Goal: Information Seeking & Learning: Learn about a topic

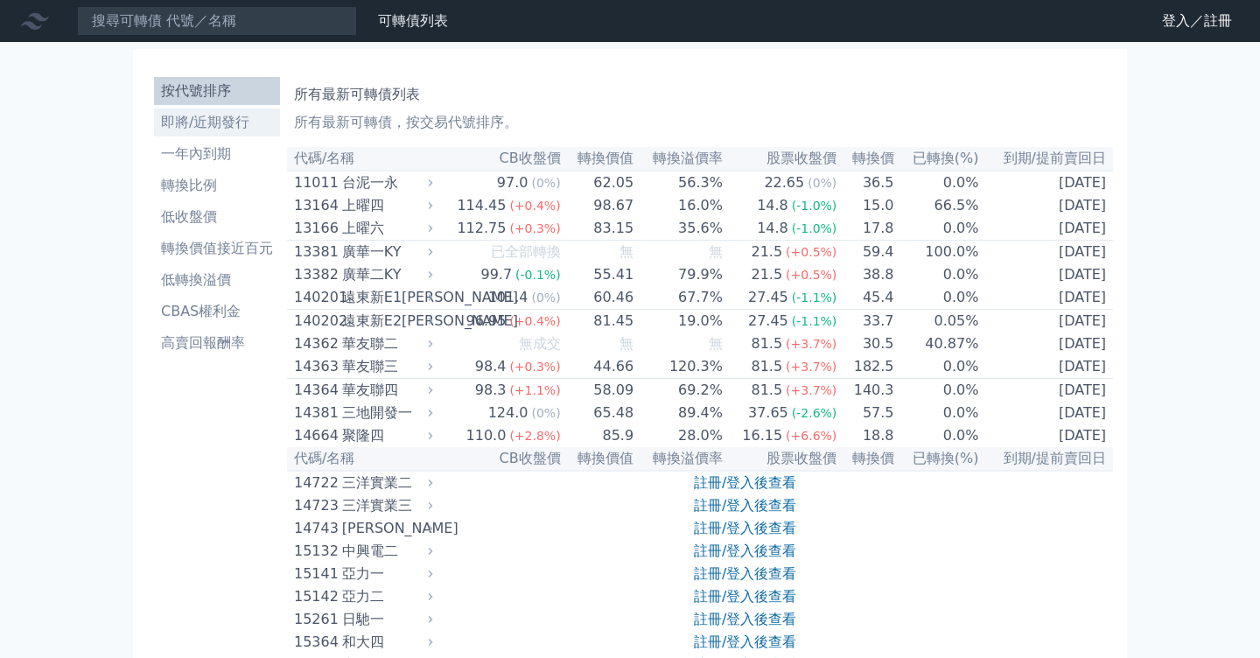
click at [199, 120] on li "即將/近期發行" at bounding box center [217, 122] width 126 height 21
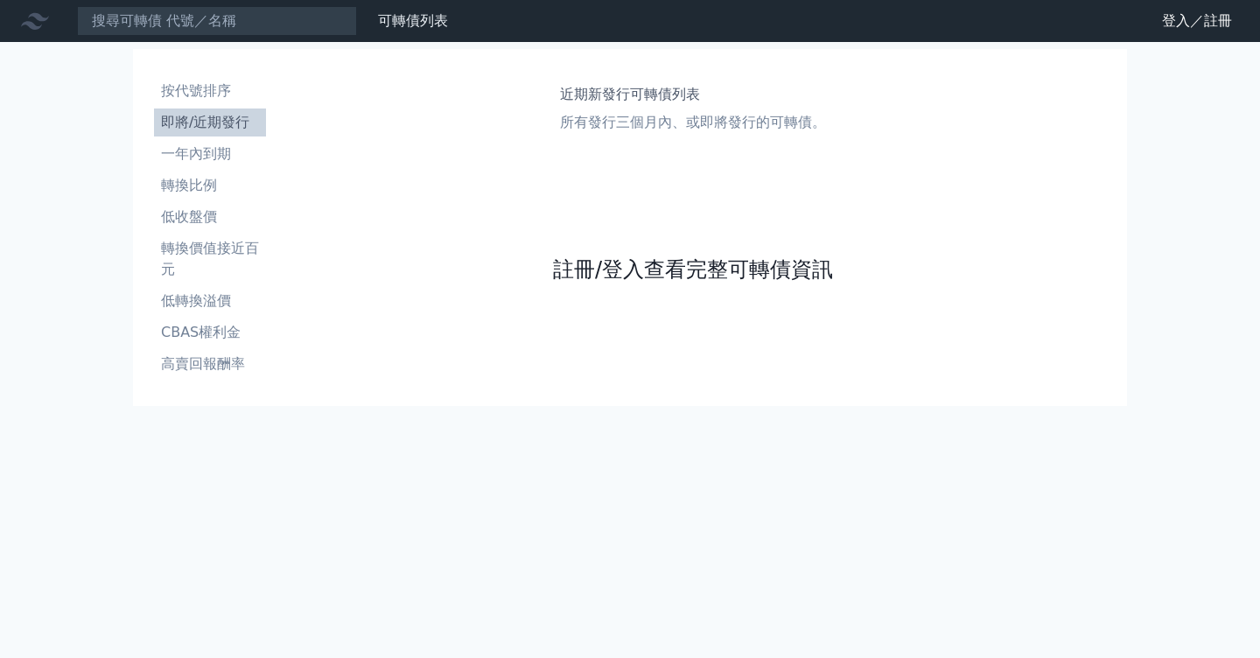
click at [654, 267] on link "註冊/登入查看完整可轉債資訊" at bounding box center [693, 270] width 280 height 28
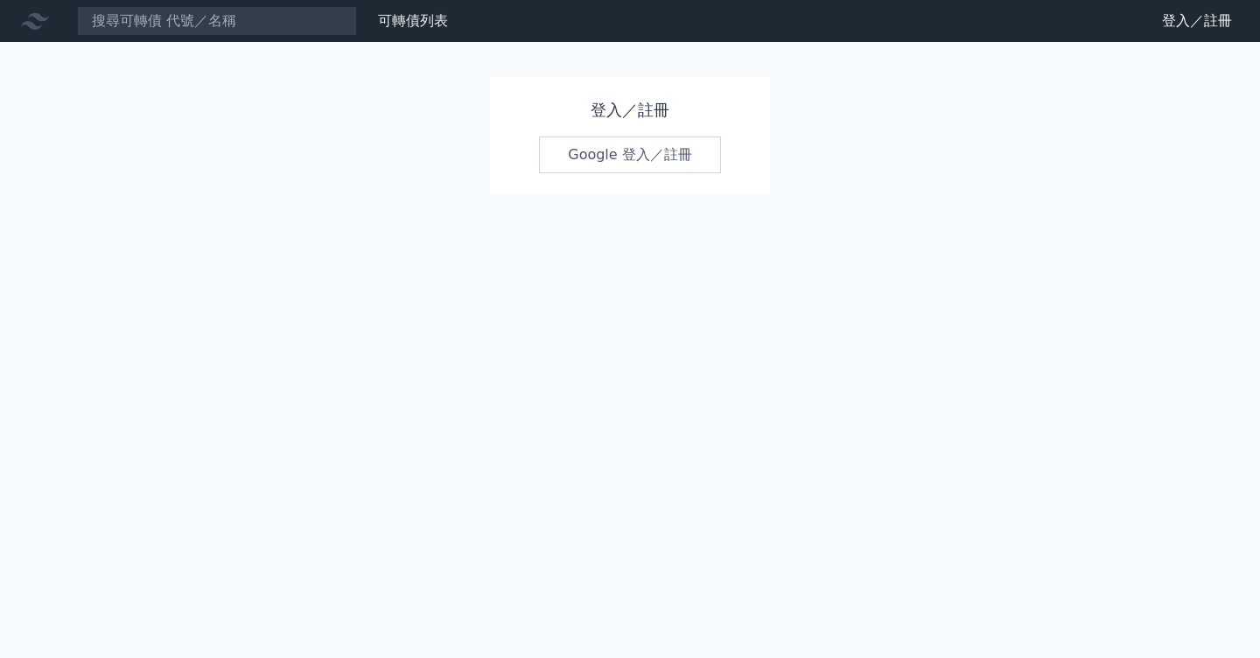
click at [627, 161] on link "Google 登入／註冊" at bounding box center [630, 155] width 182 height 37
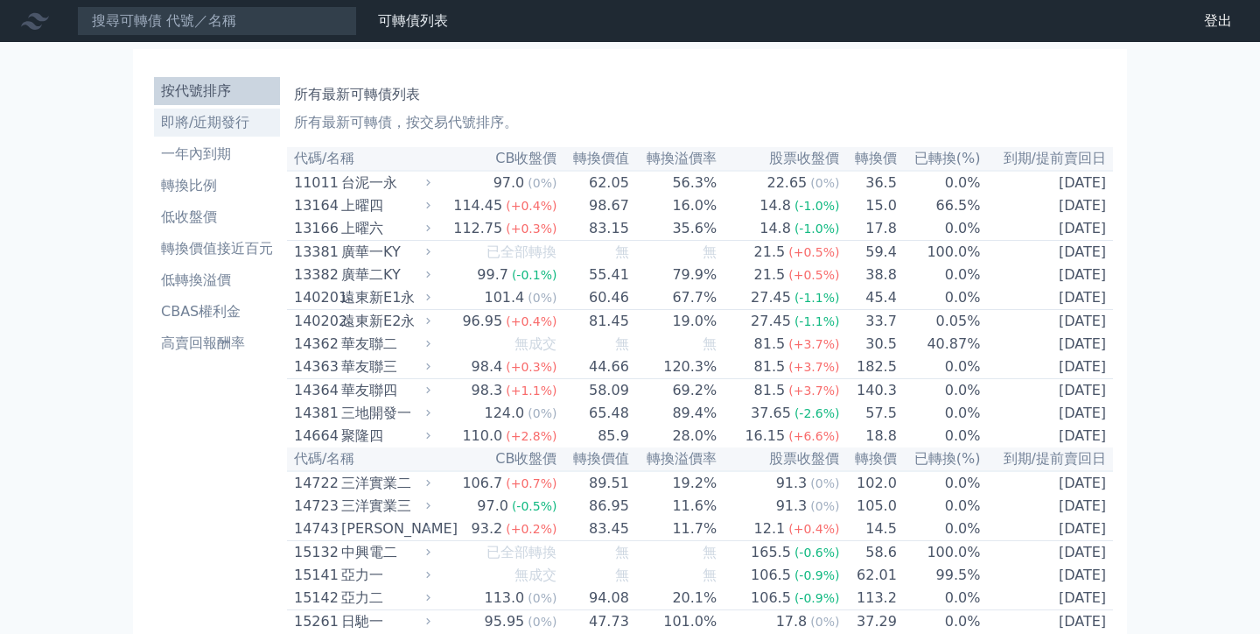
click at [214, 131] on li "即將/近期發行" at bounding box center [217, 122] width 126 height 21
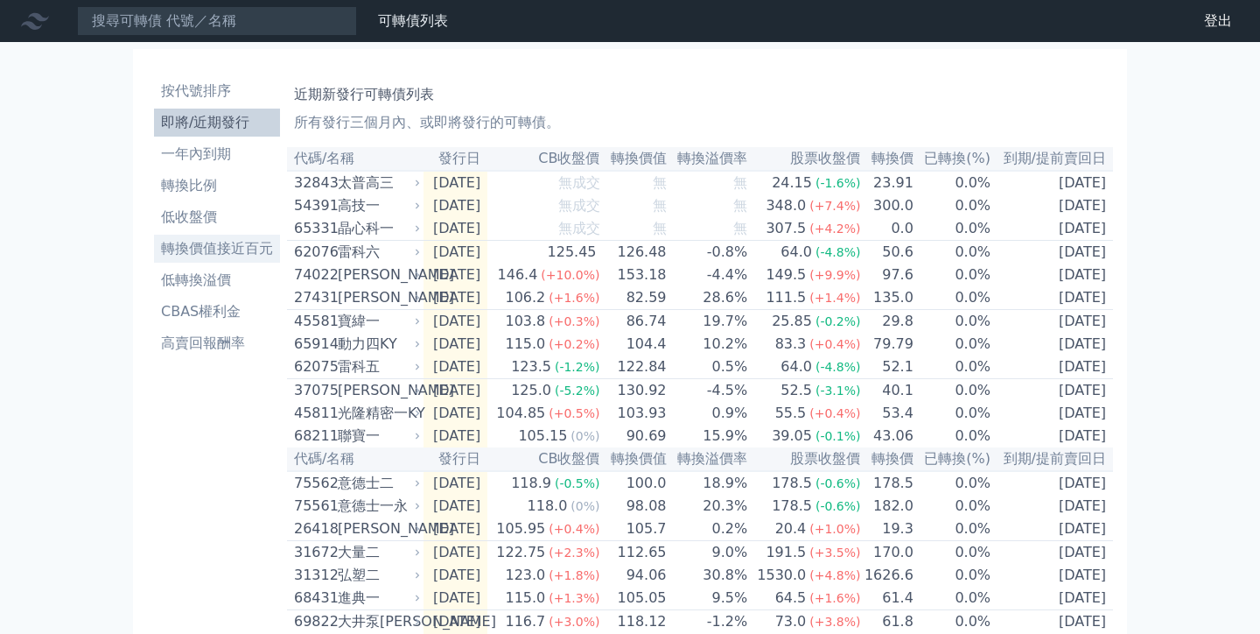
click at [238, 254] on li "轉換價值接近百元" at bounding box center [217, 248] width 126 height 21
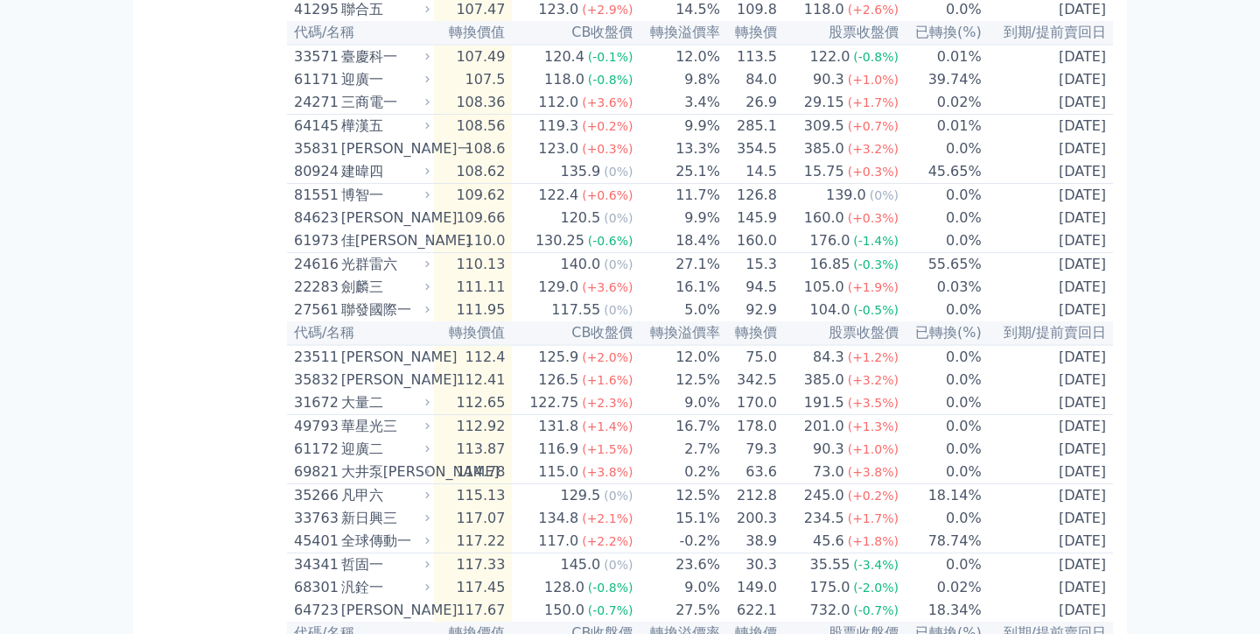
scroll to position [3138, 0]
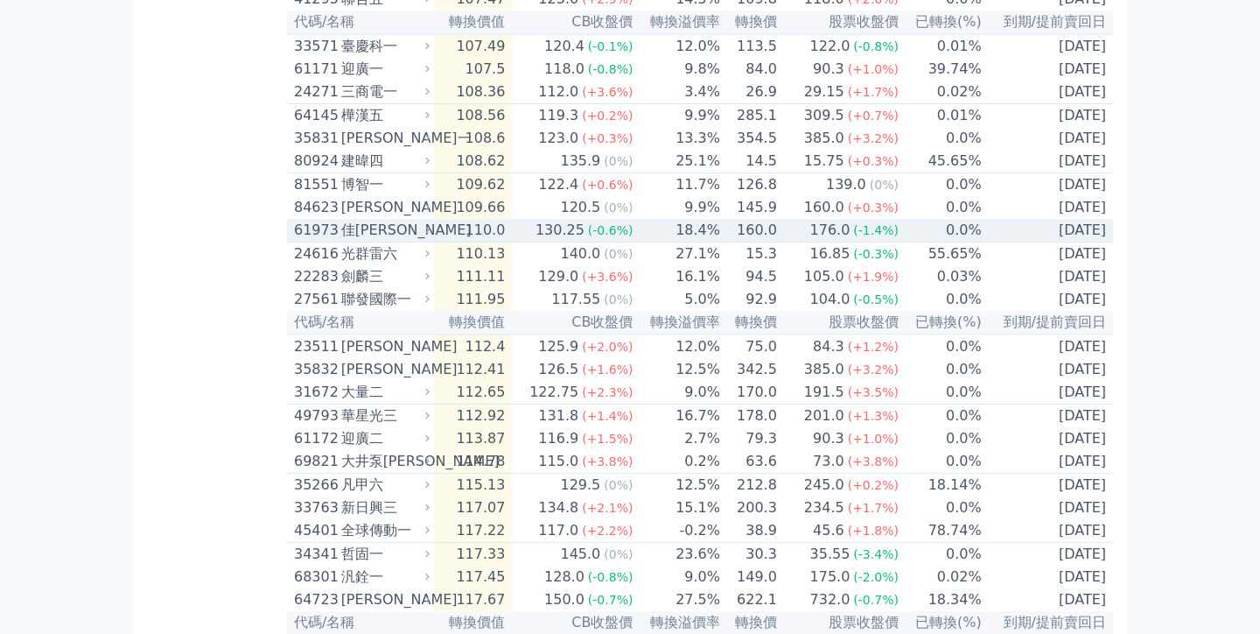
click at [427, 235] on icon at bounding box center [427, 229] width 11 height 11
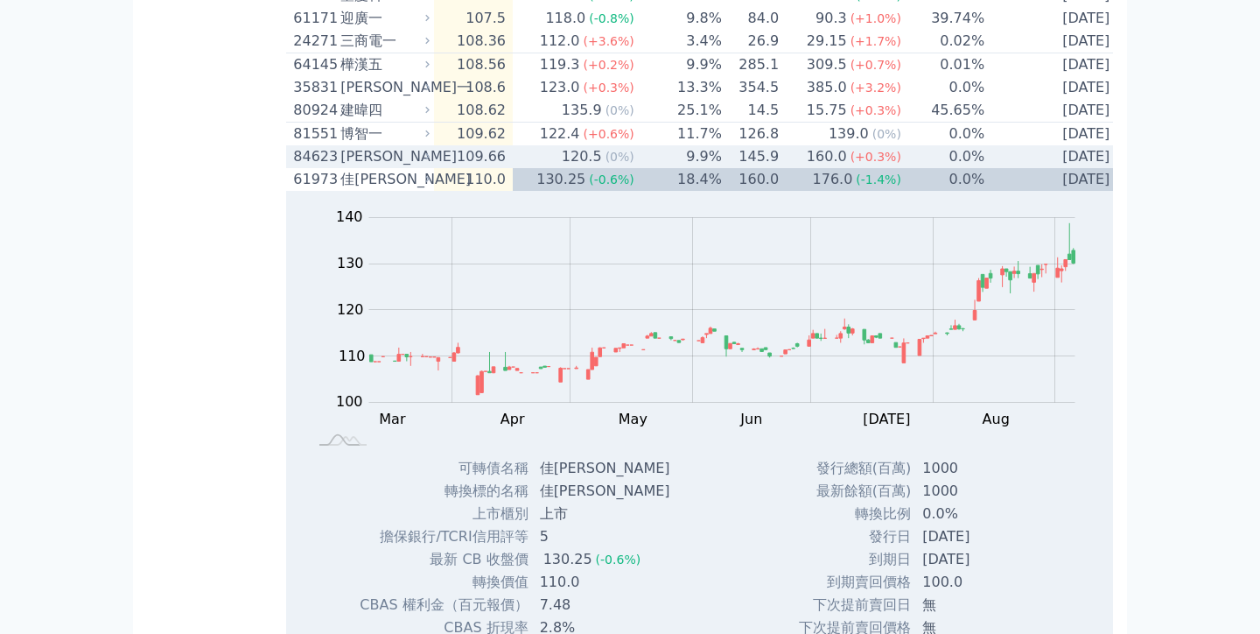
scroll to position [3208, 0]
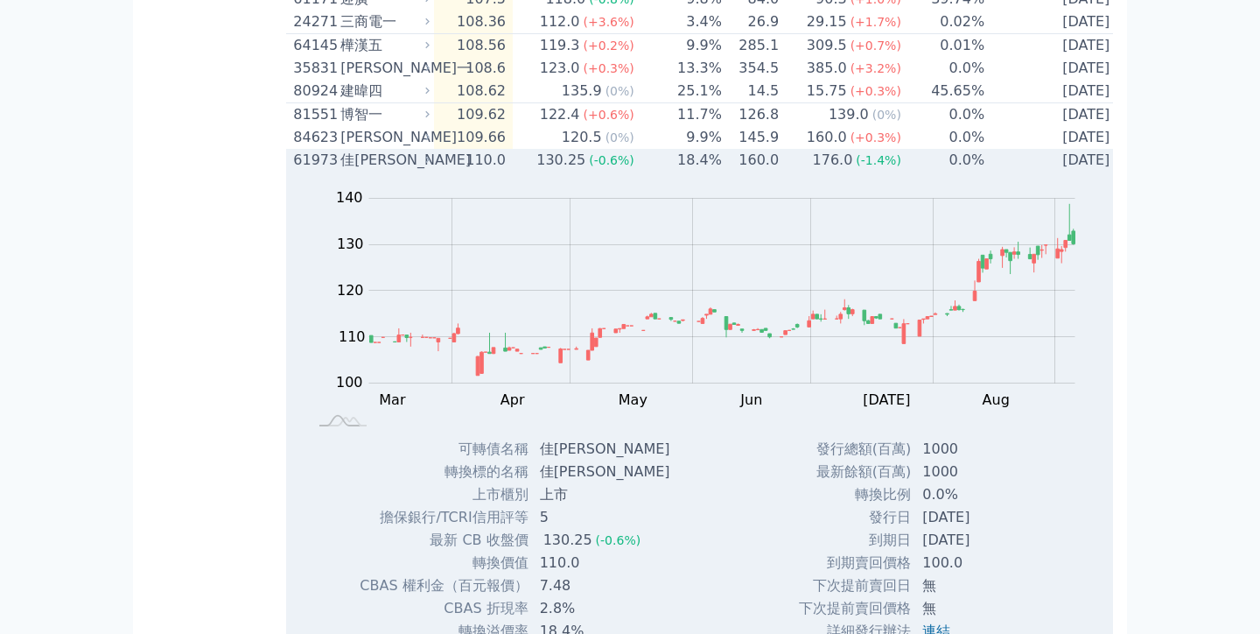
click at [424, 171] on div "佳[PERSON_NAME]" at bounding box center [383, 160] width 86 height 21
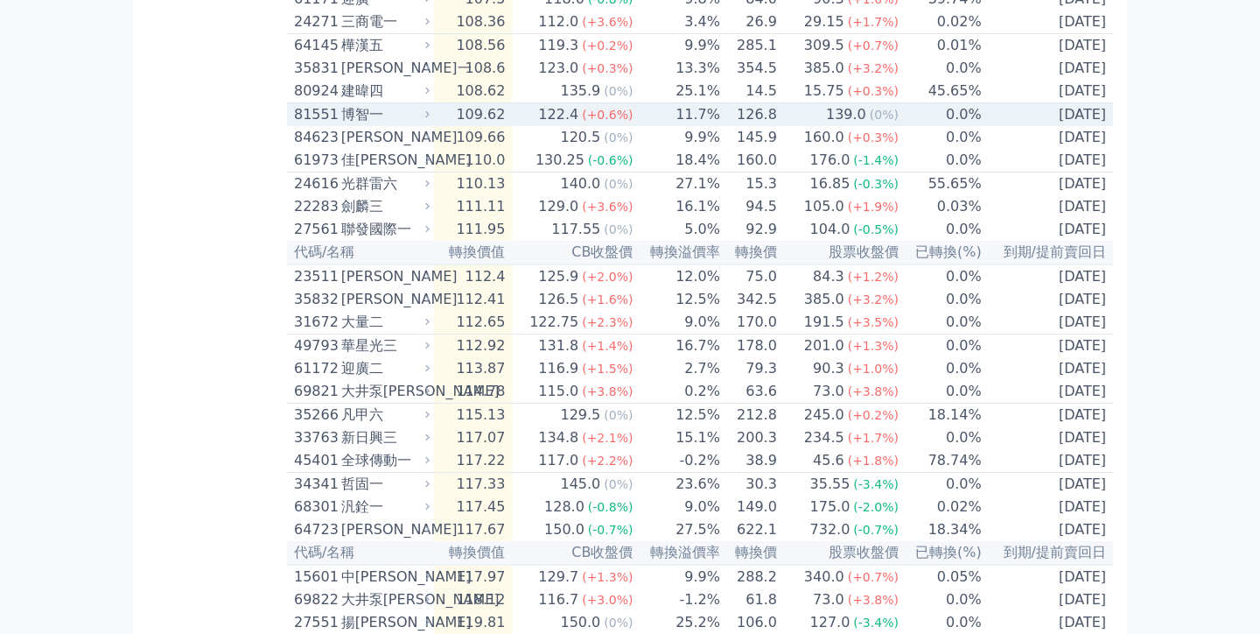
click at [433, 120] on icon at bounding box center [427, 114] width 11 height 11
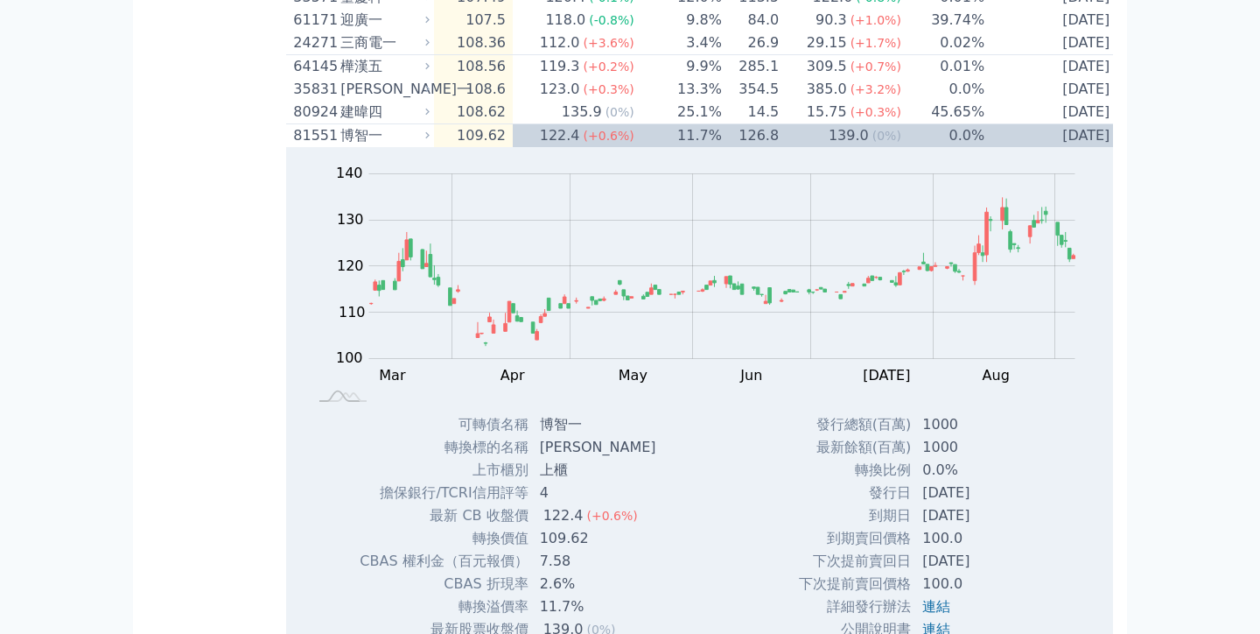
scroll to position [3143, 0]
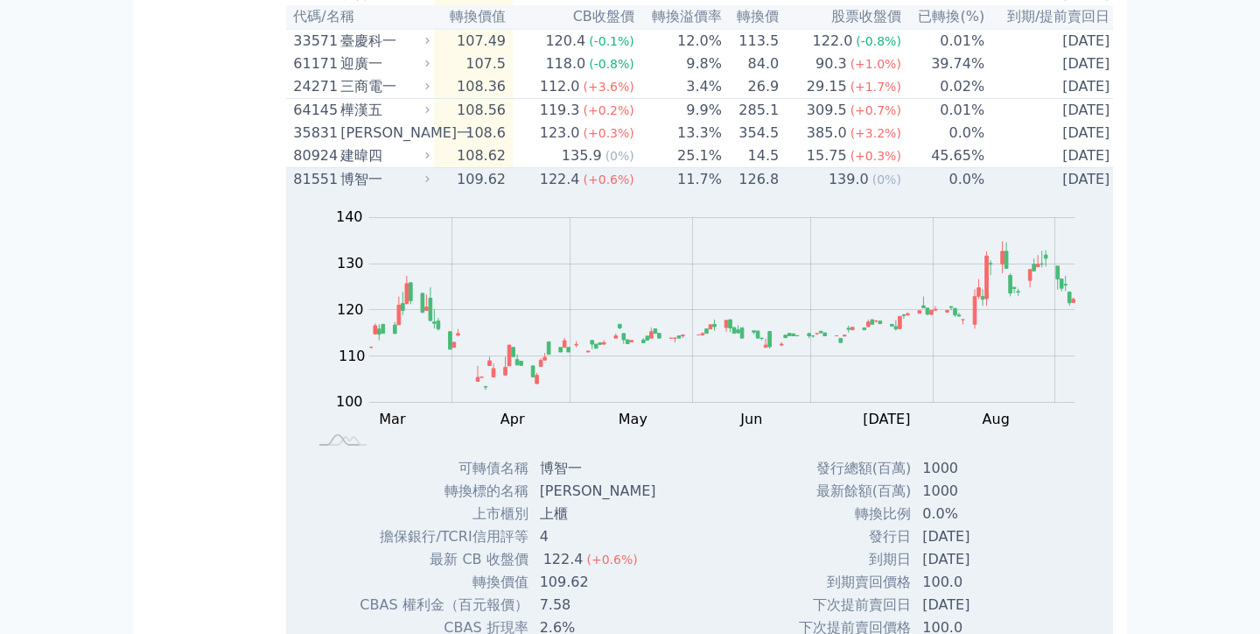
click at [431, 185] on icon at bounding box center [427, 178] width 11 height 11
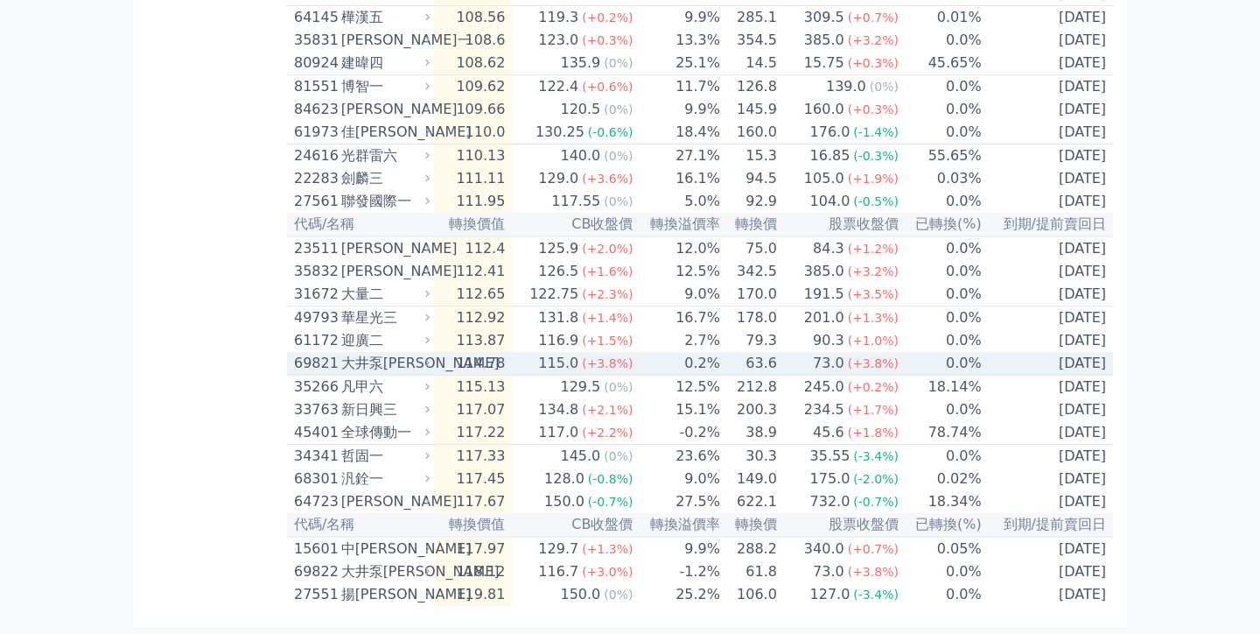
scroll to position [3449, 0]
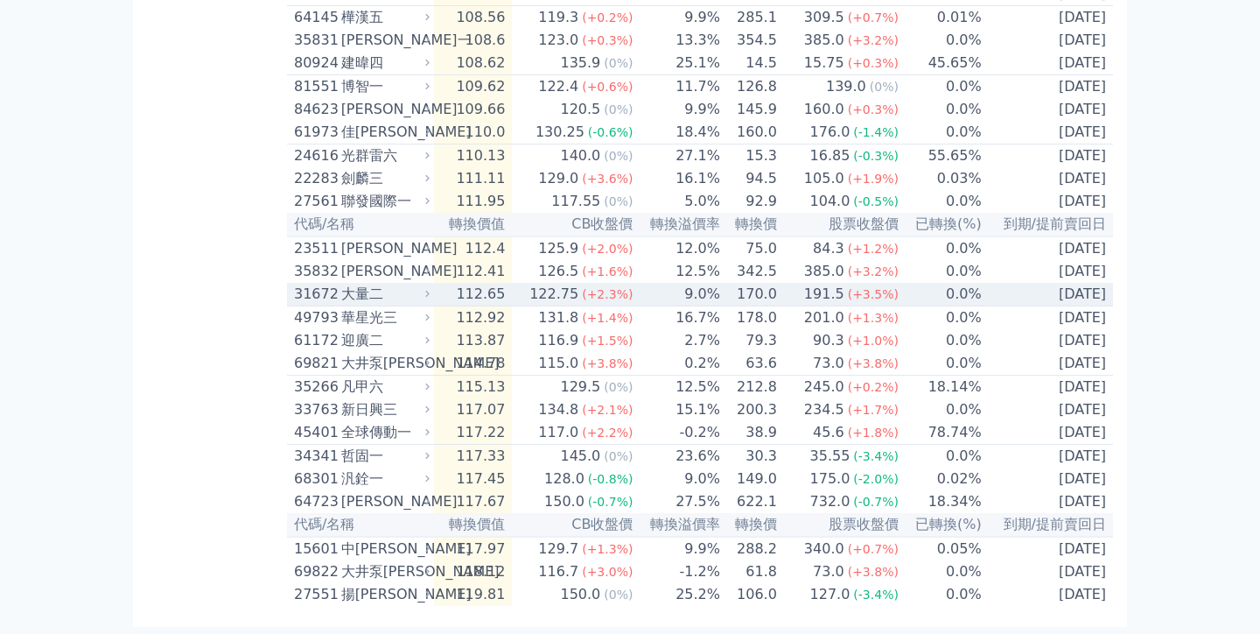
click at [432, 305] on div "31672 大量二" at bounding box center [363, 294] width 139 height 21
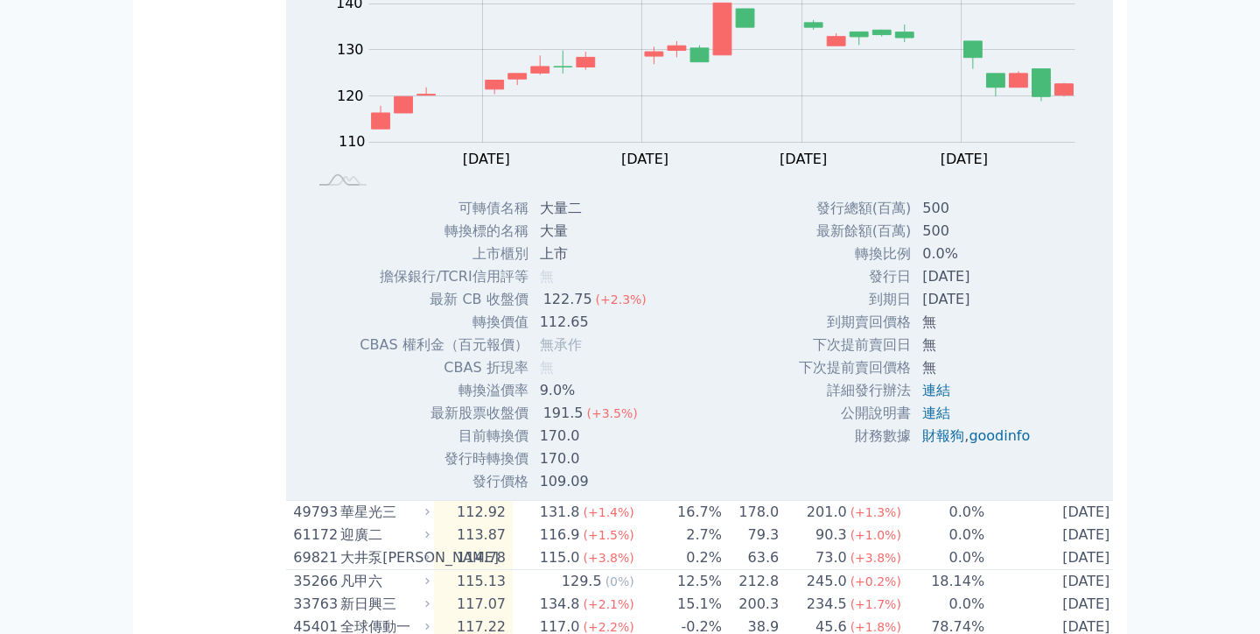
scroll to position [3533, 0]
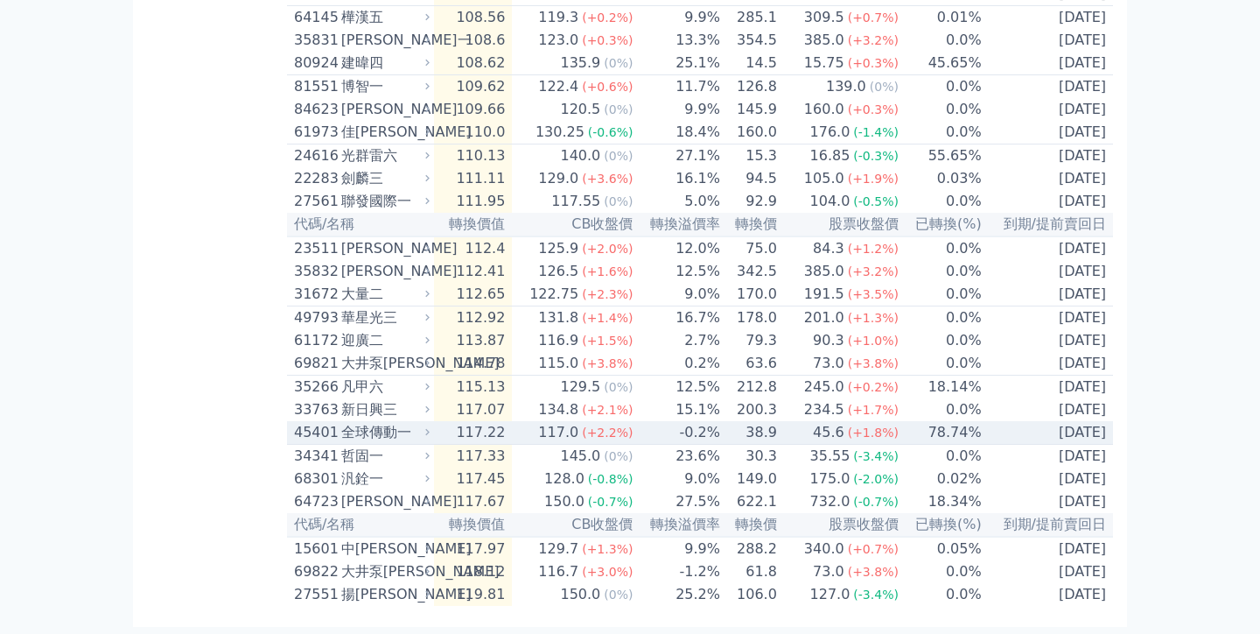
click at [426, 422] on div "全球傳動一" at bounding box center [383, 432] width 85 height 21
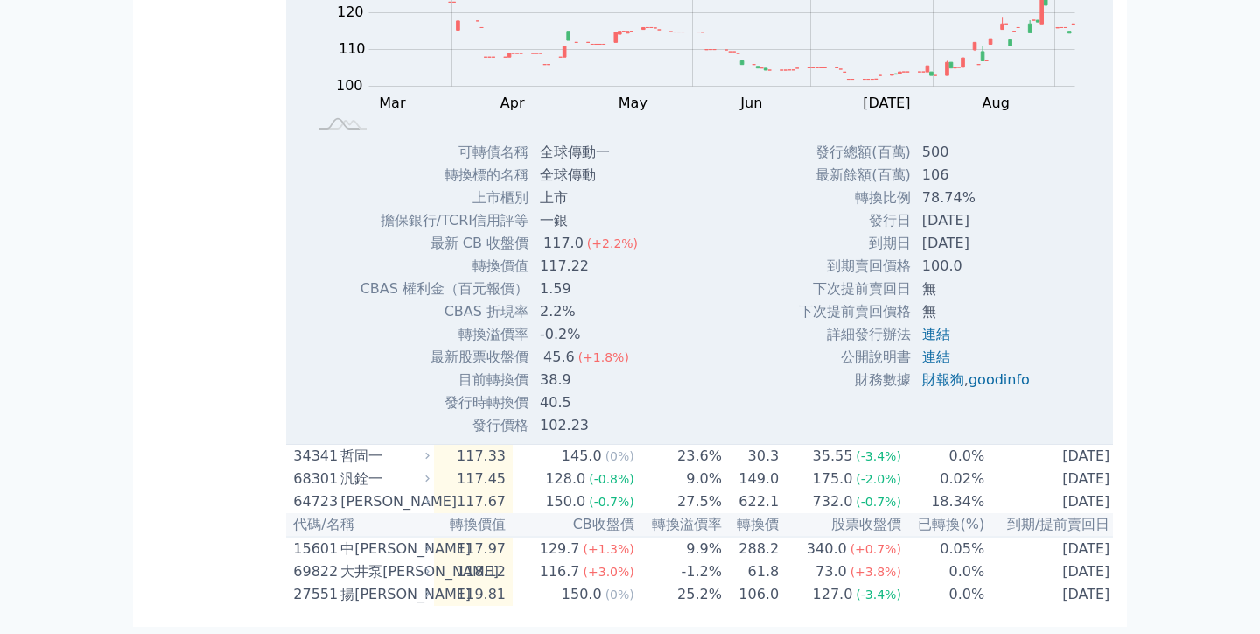
scroll to position [3703, 0]
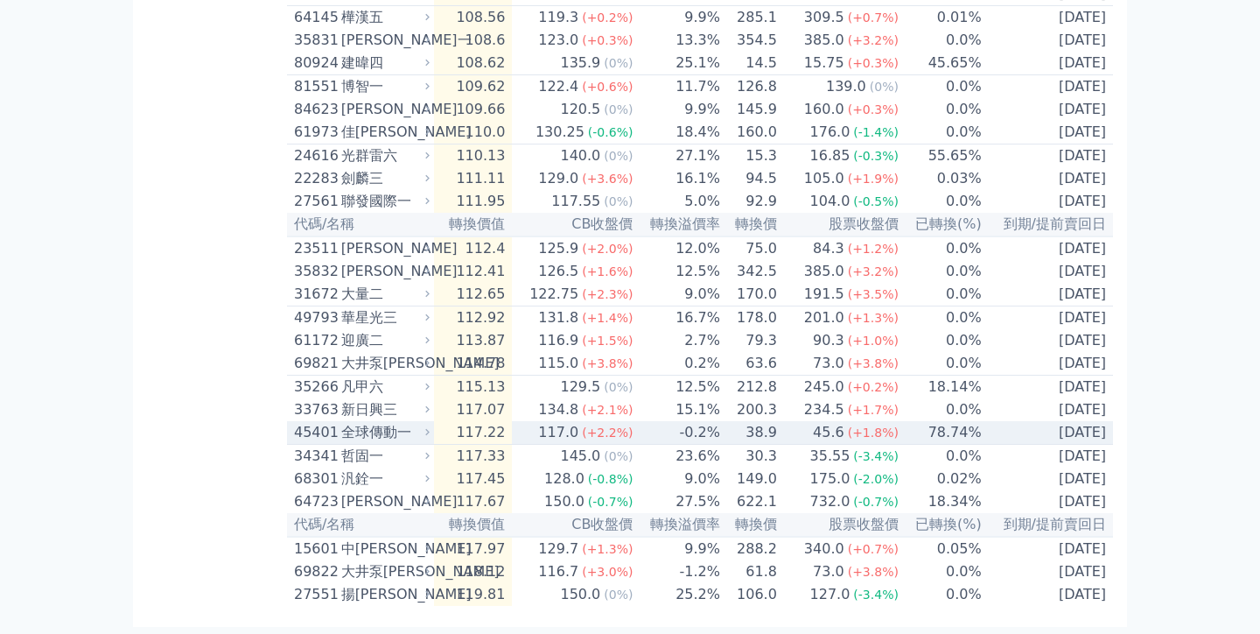
scroll to position [3516, 0]
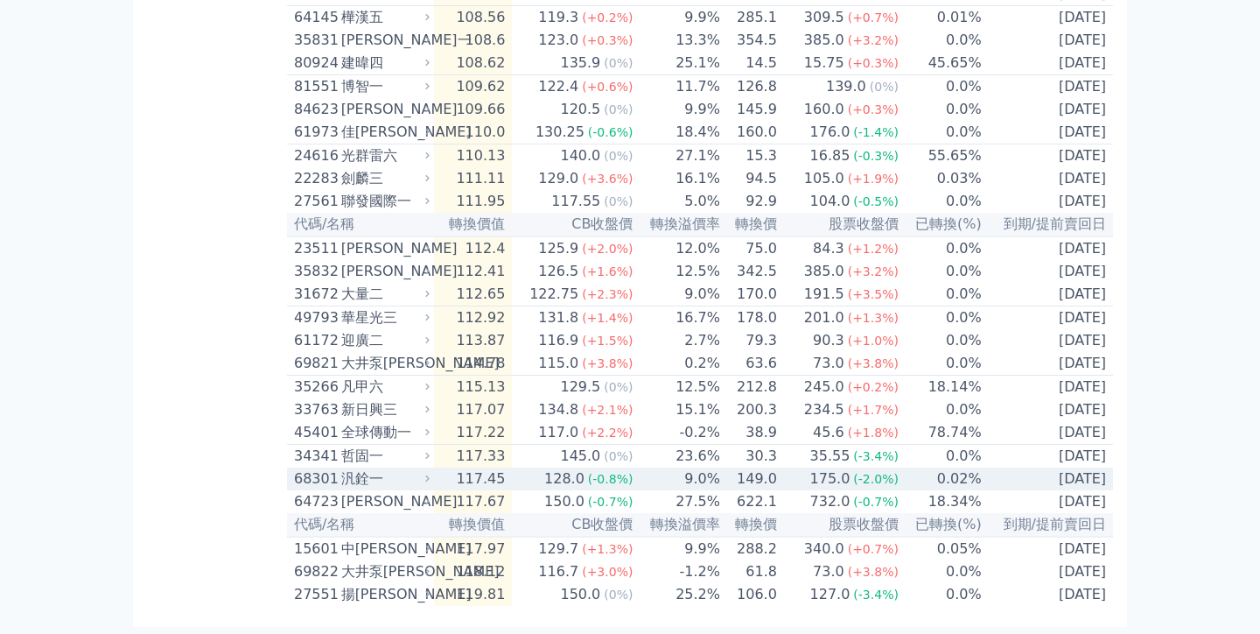
click at [425, 468] on div "汎銓一" at bounding box center [383, 478] width 85 height 21
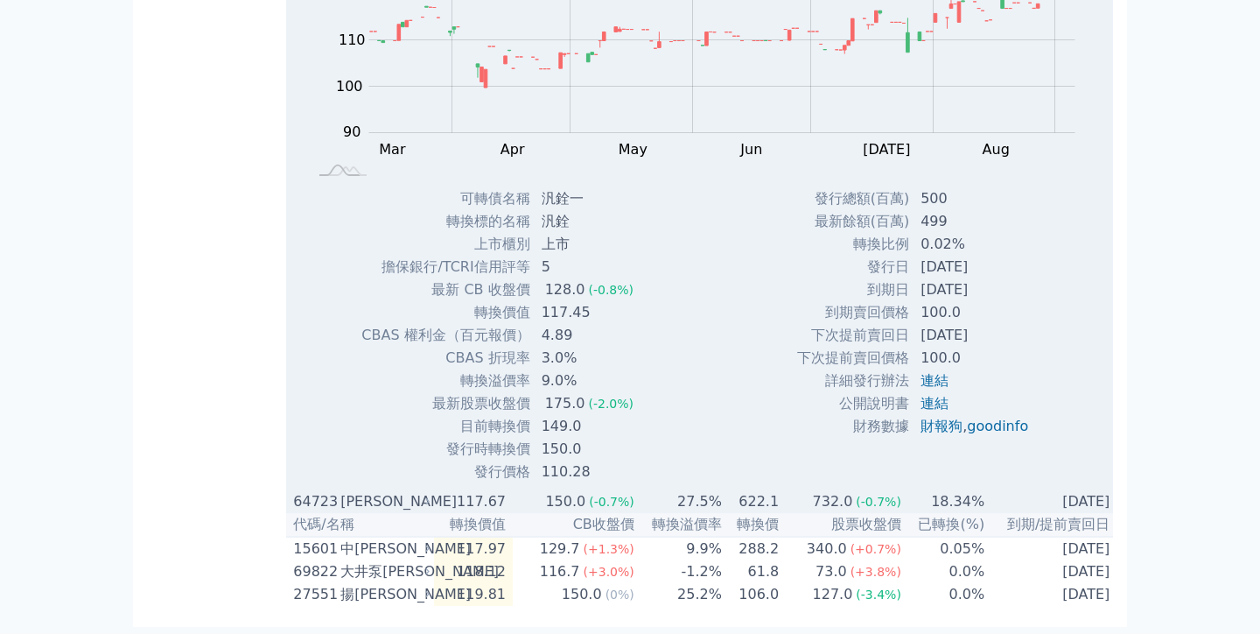
scroll to position [3810, 0]
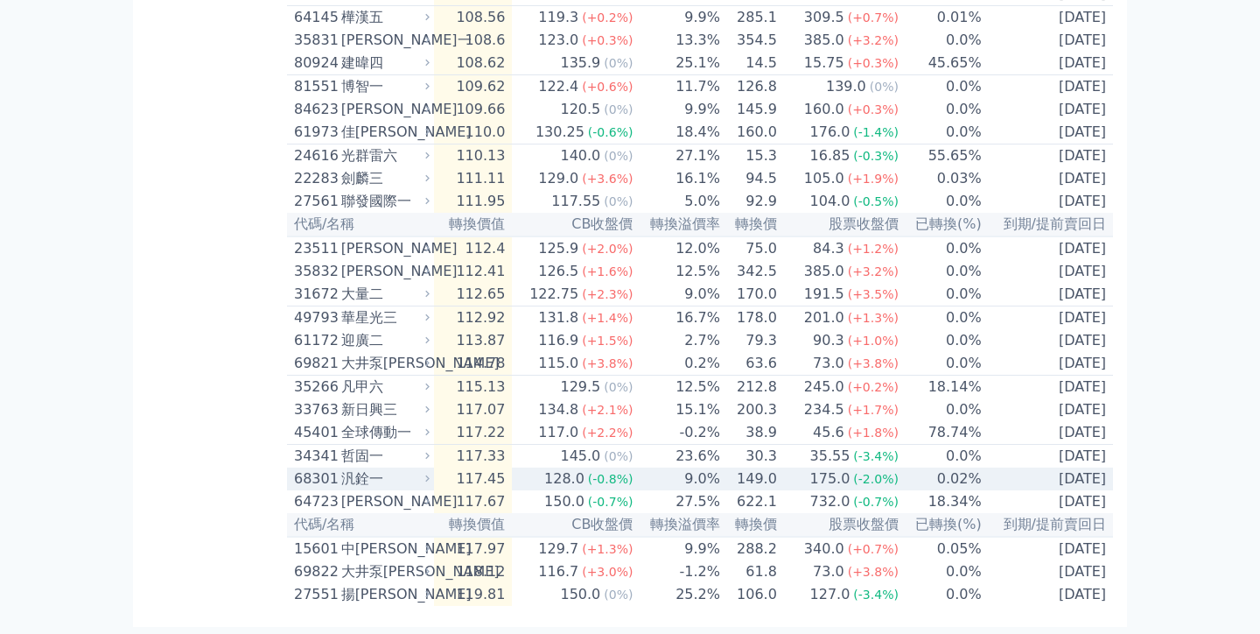
scroll to position [3516, 0]
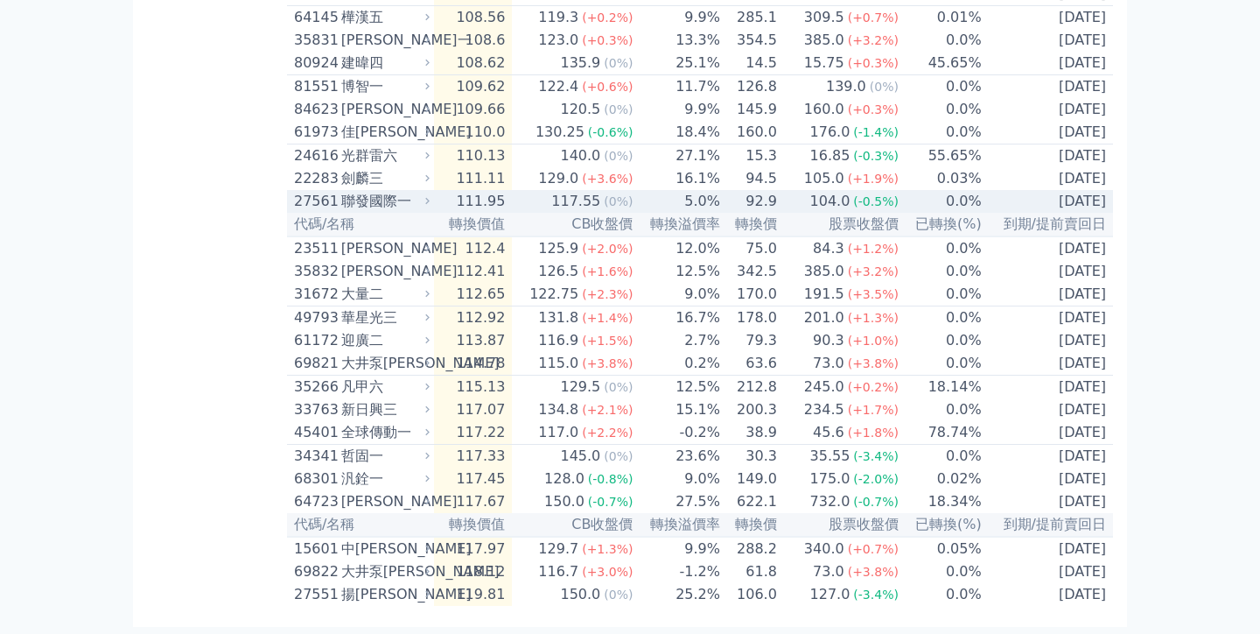
click at [428, 195] on icon at bounding box center [427, 200] width 11 height 11
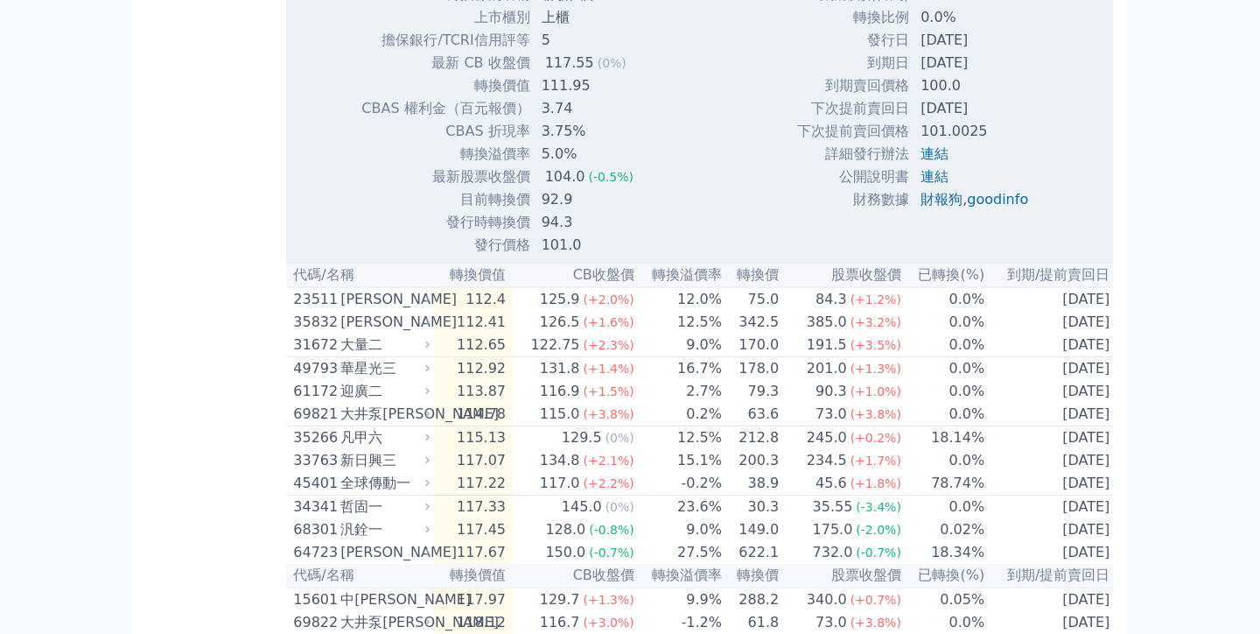
scroll to position [3600, 0]
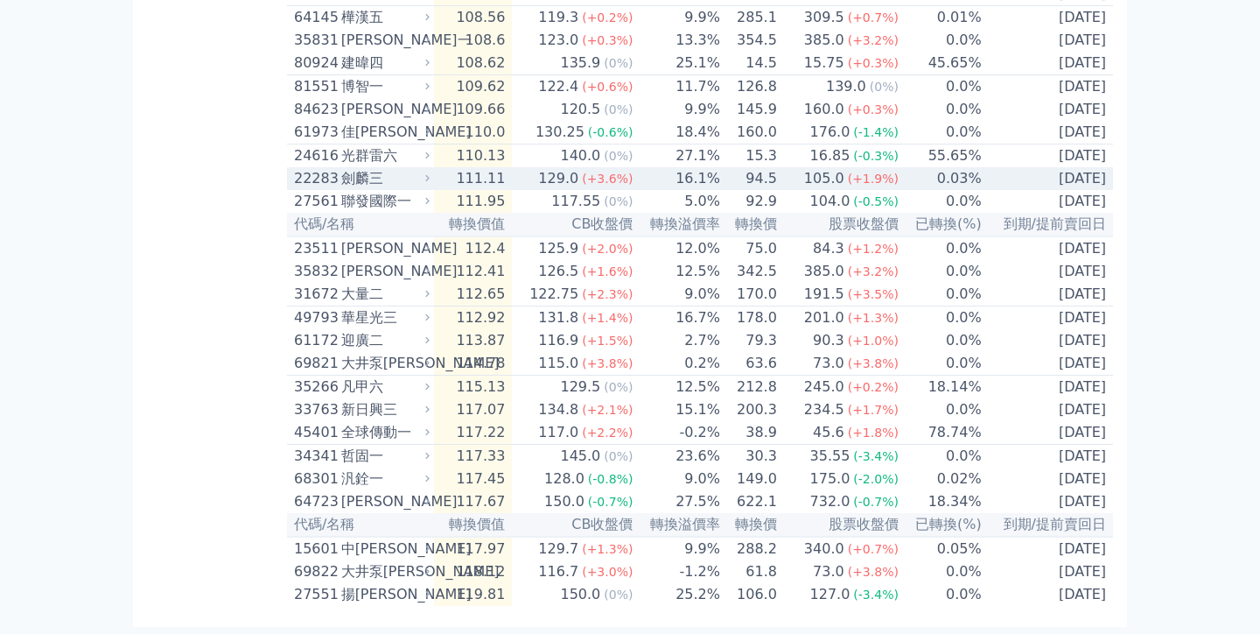
click at [429, 172] on icon at bounding box center [427, 177] width 11 height 11
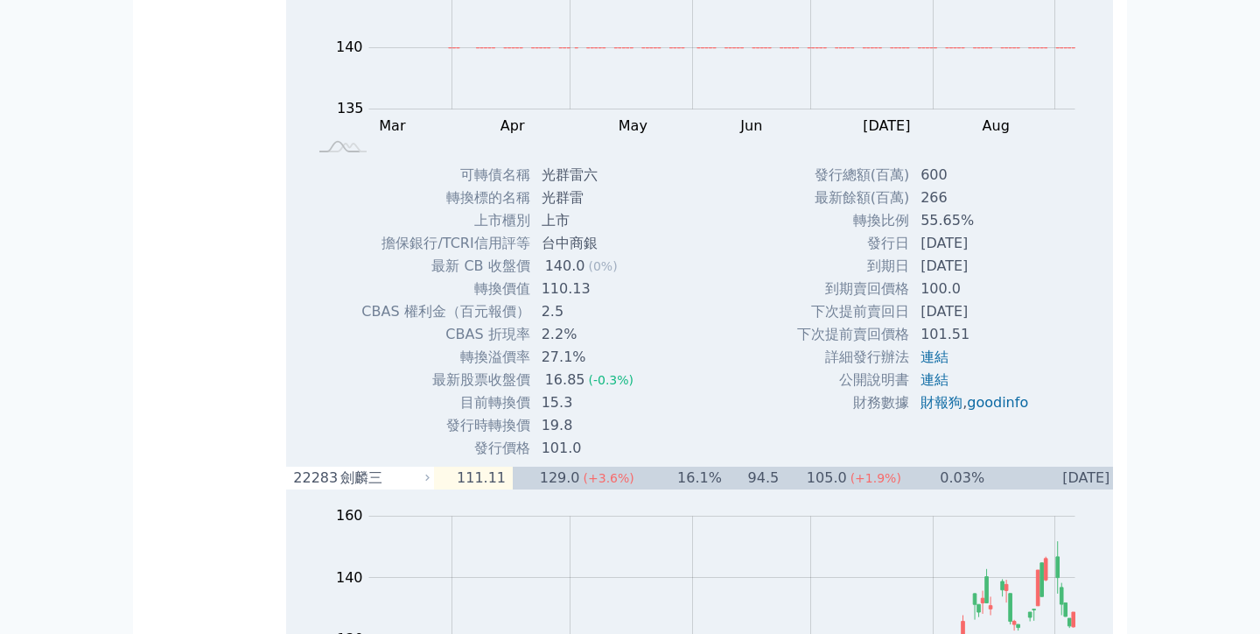
scroll to position [3514, 0]
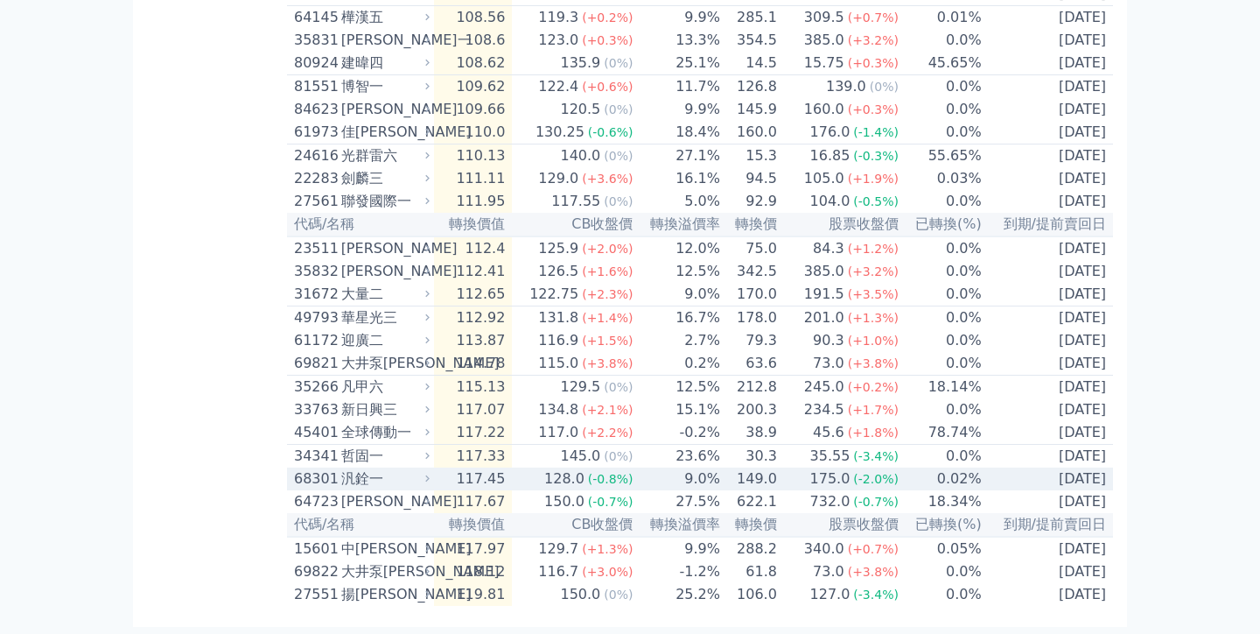
scroll to position [3516, 0]
click at [433, 473] on icon at bounding box center [427, 478] width 11 height 11
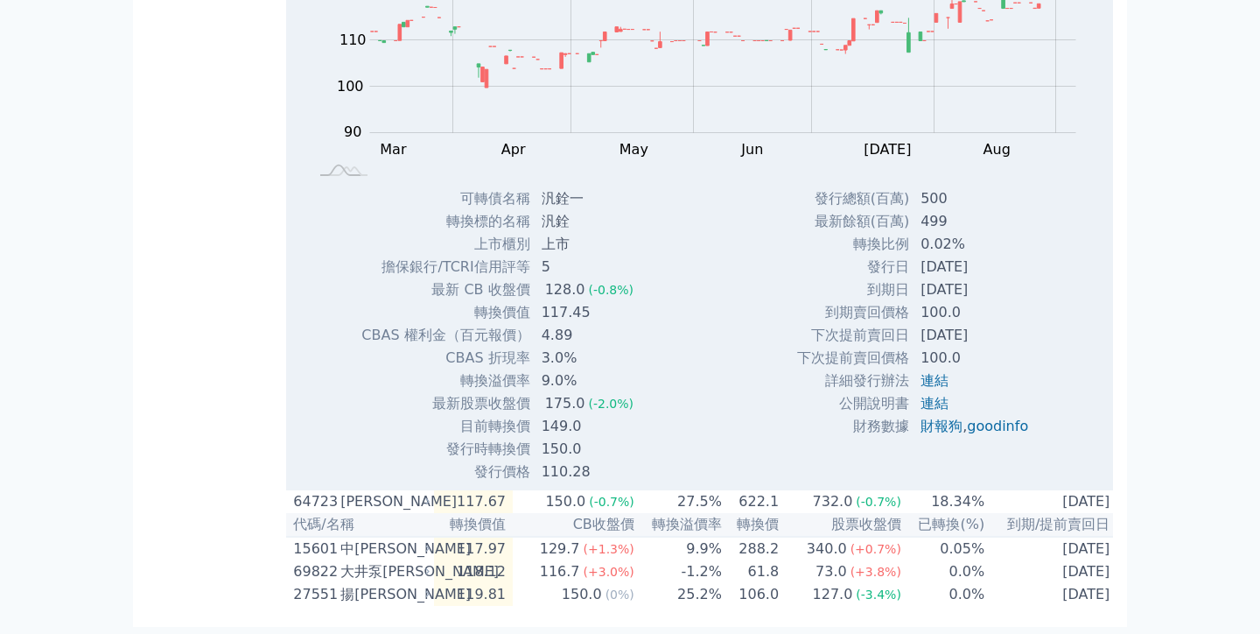
scroll to position [3788, 0]
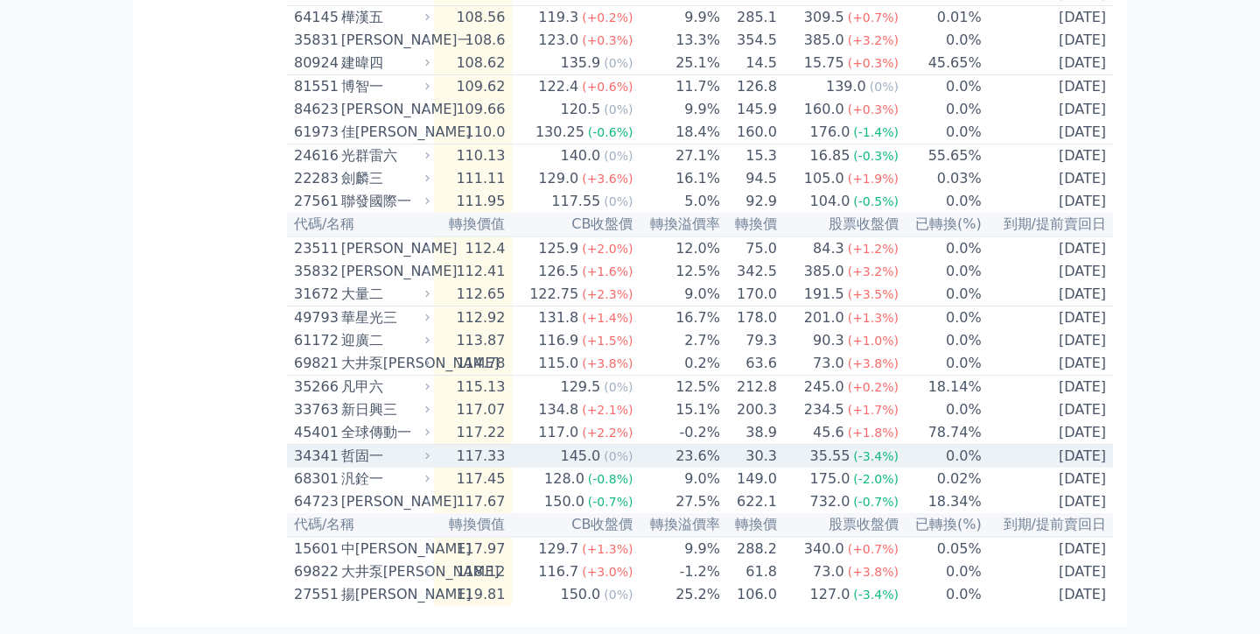
click at [433, 450] on icon at bounding box center [427, 455] width 11 height 11
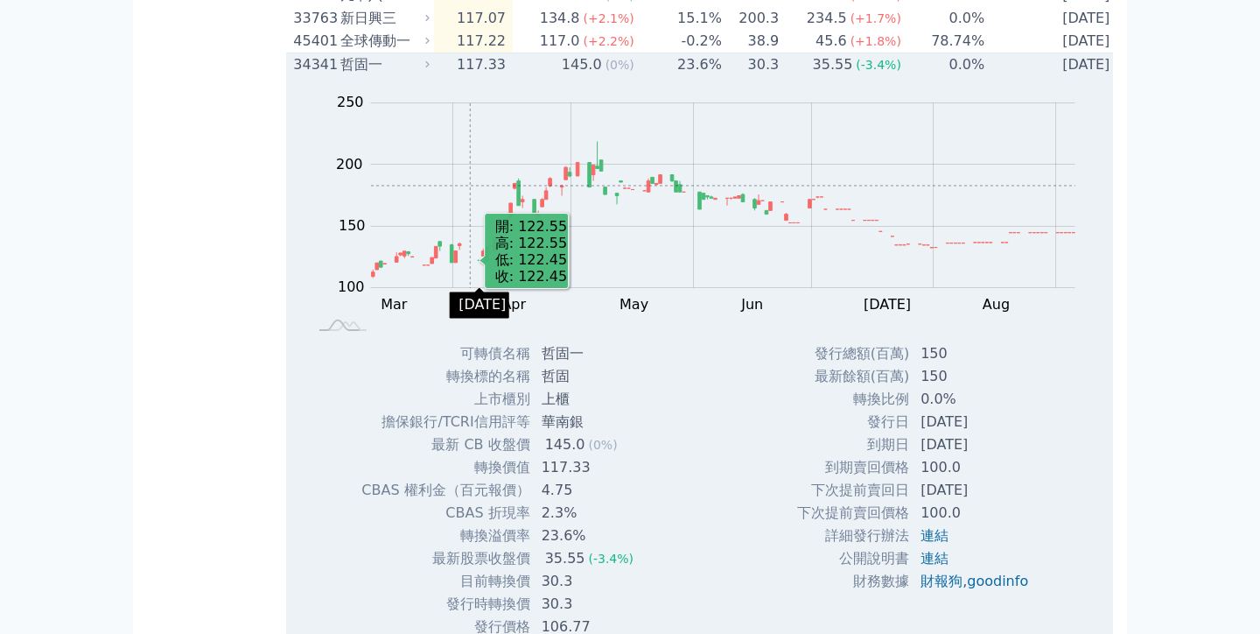
scroll to position [3660, 0]
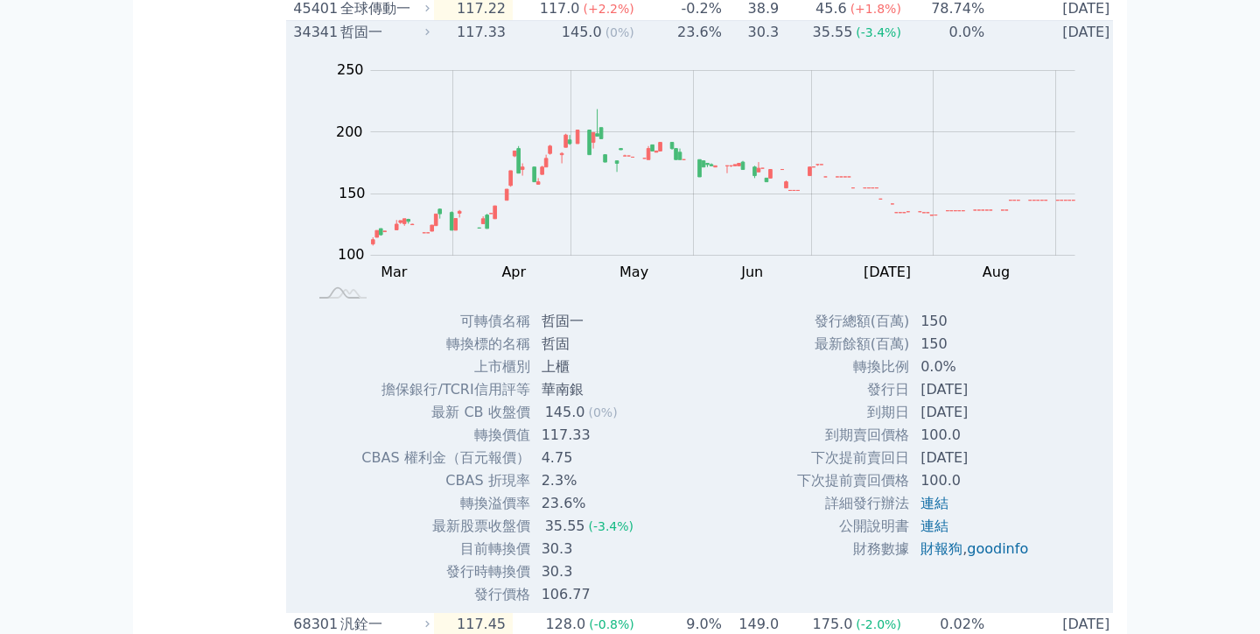
click at [428, 38] on icon at bounding box center [427, 31] width 11 height 11
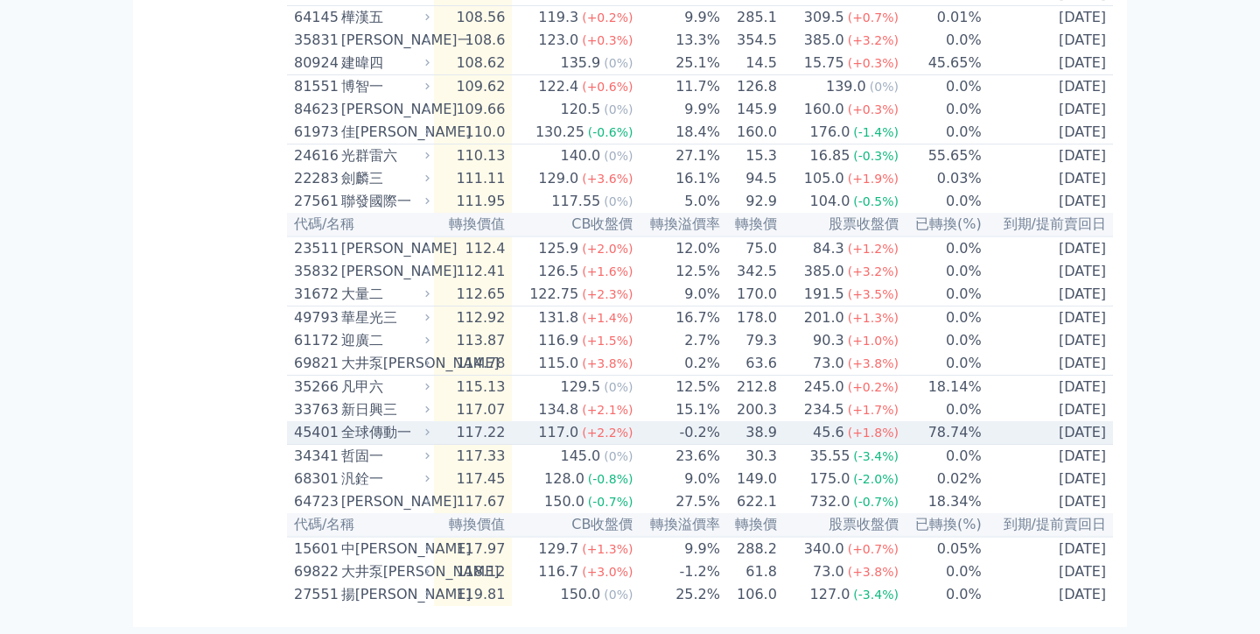
scroll to position [3516, 0]
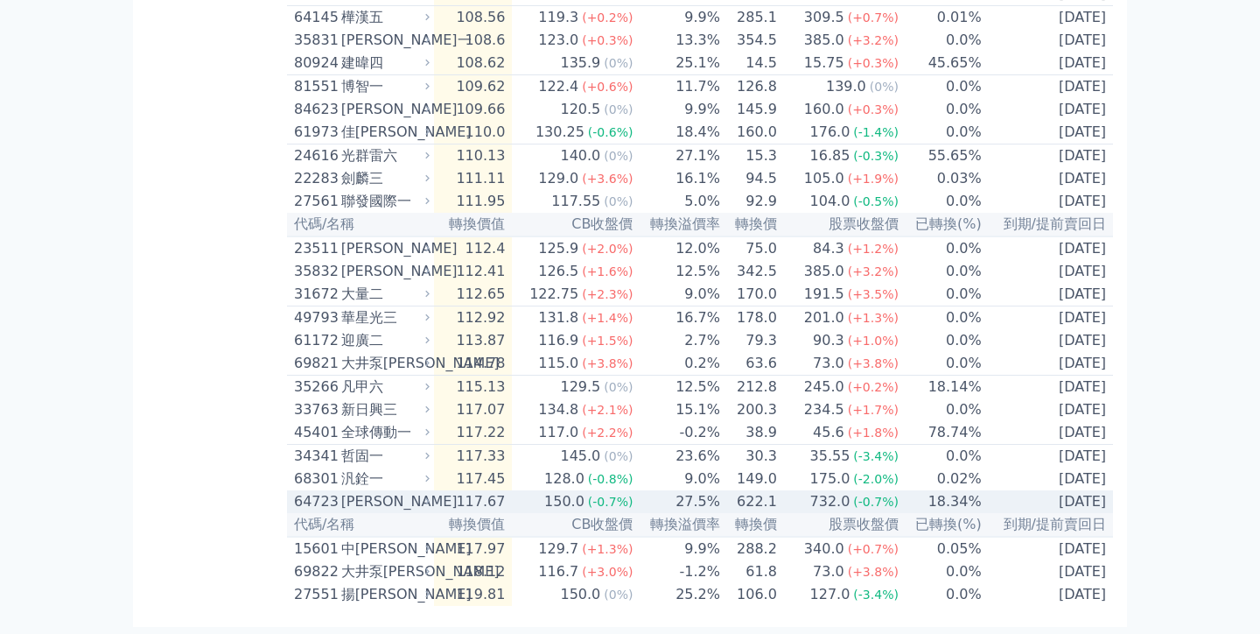
click at [430, 498] on icon at bounding box center [427, 501] width 4 height 6
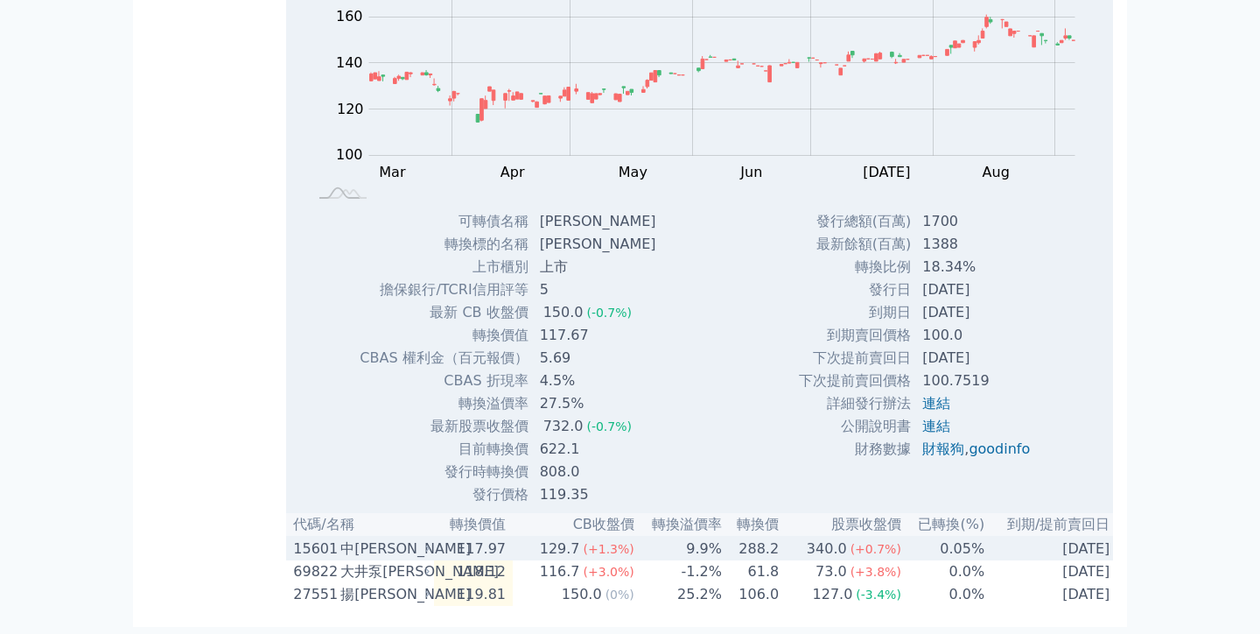
scroll to position [3835, 0]
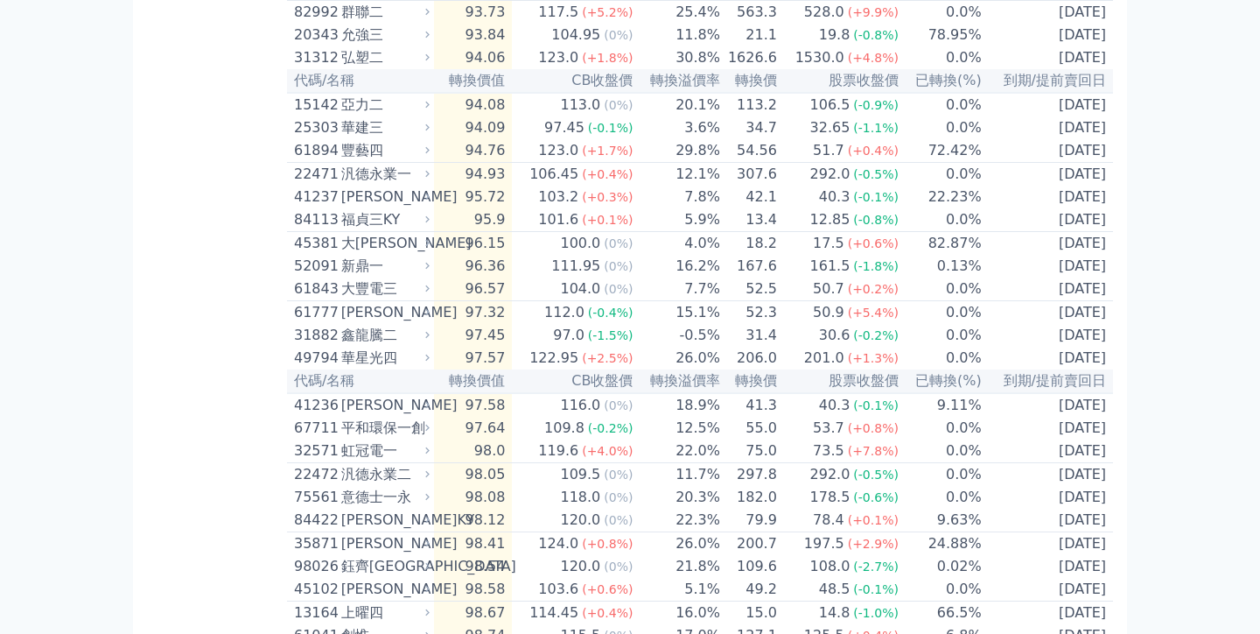
scroll to position [1877, 0]
